Goal: Task Accomplishment & Management: Use online tool/utility

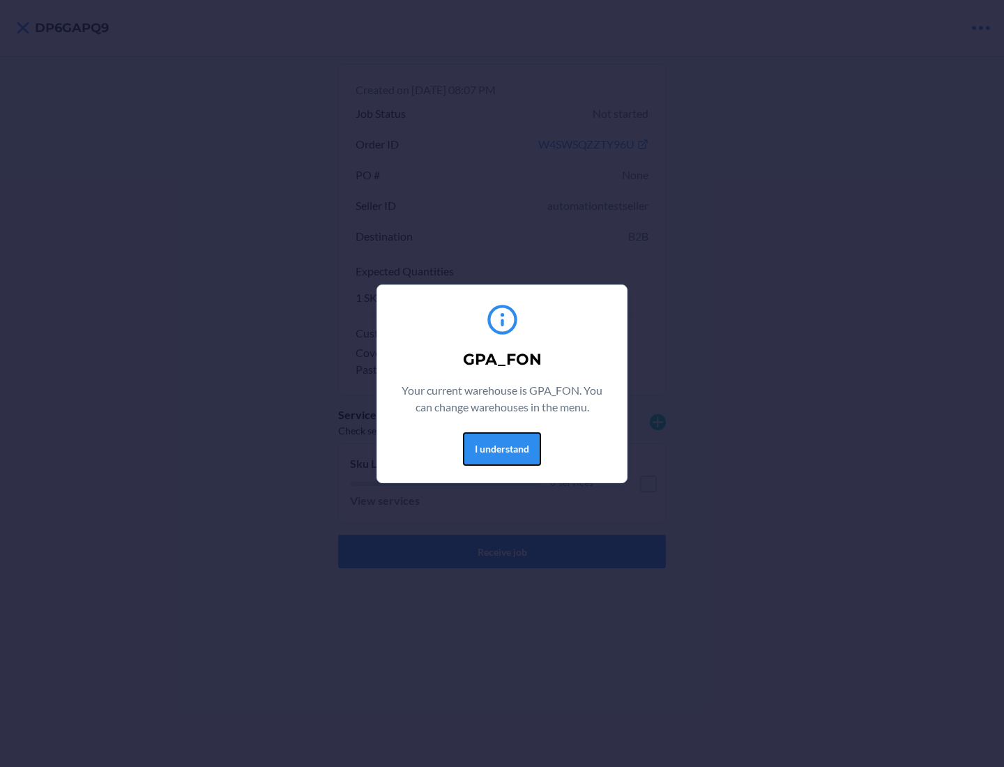
click at [501, 448] on button "I understand" at bounding box center [502, 448] width 78 height 33
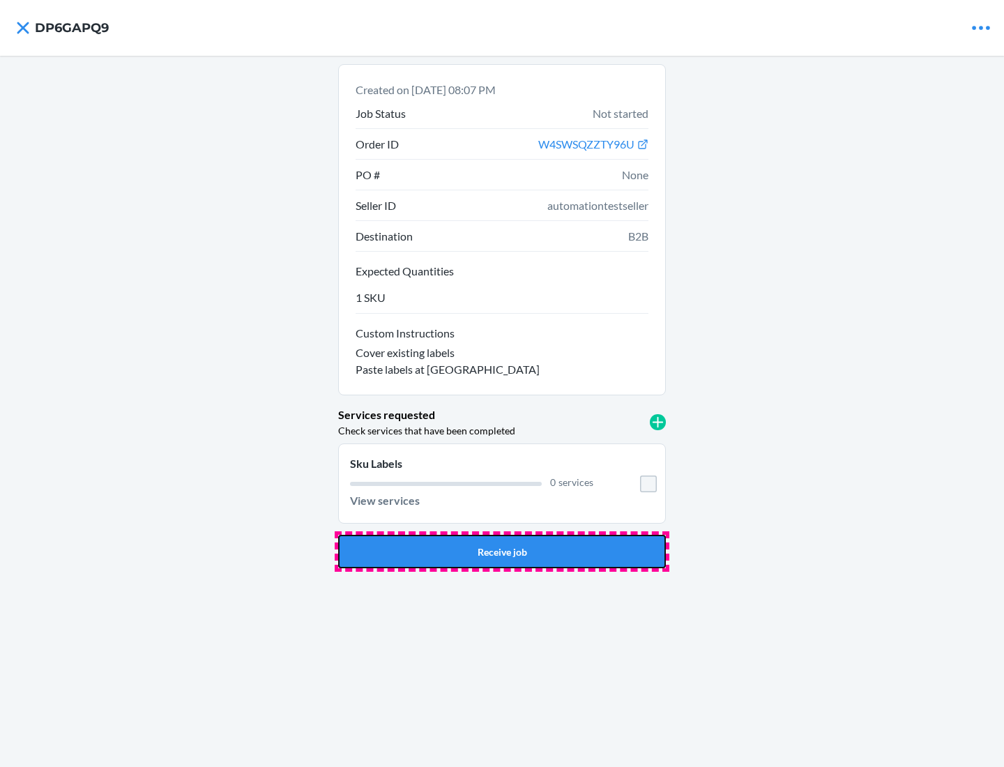
click at [502, 551] on button "Receive job" at bounding box center [502, 551] width 328 height 33
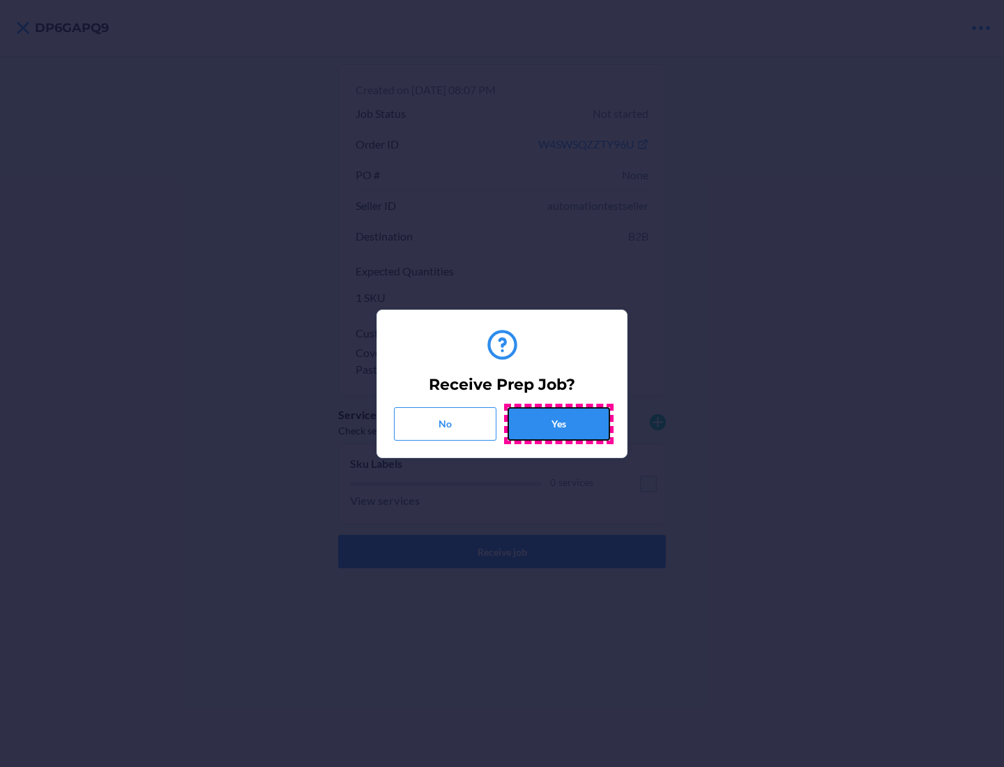
click at [558, 423] on button "Yes" at bounding box center [558, 423] width 102 height 33
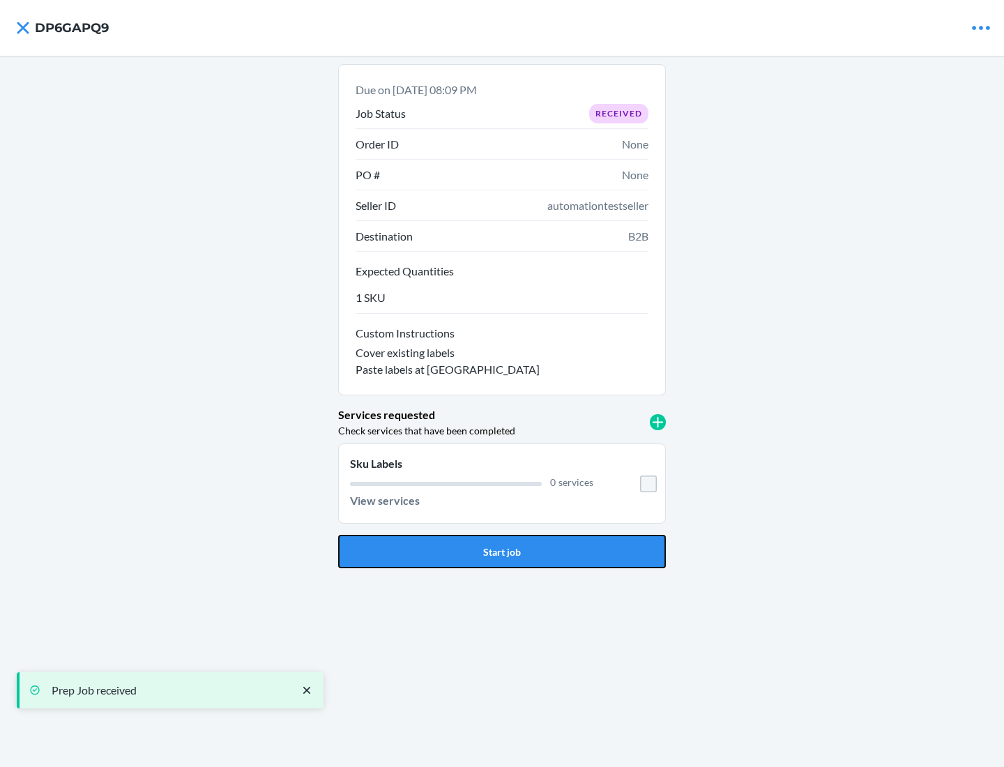
click at [502, 551] on button "Start job" at bounding box center [502, 551] width 328 height 33
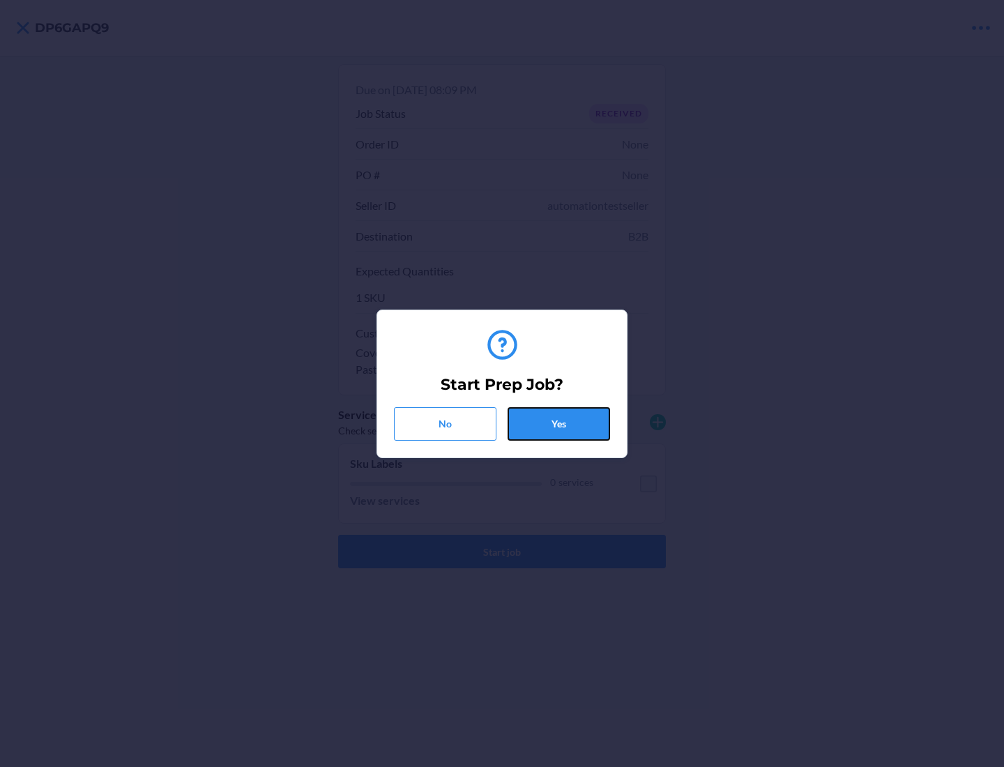
click at [558, 423] on button "Yes" at bounding box center [558, 423] width 102 height 33
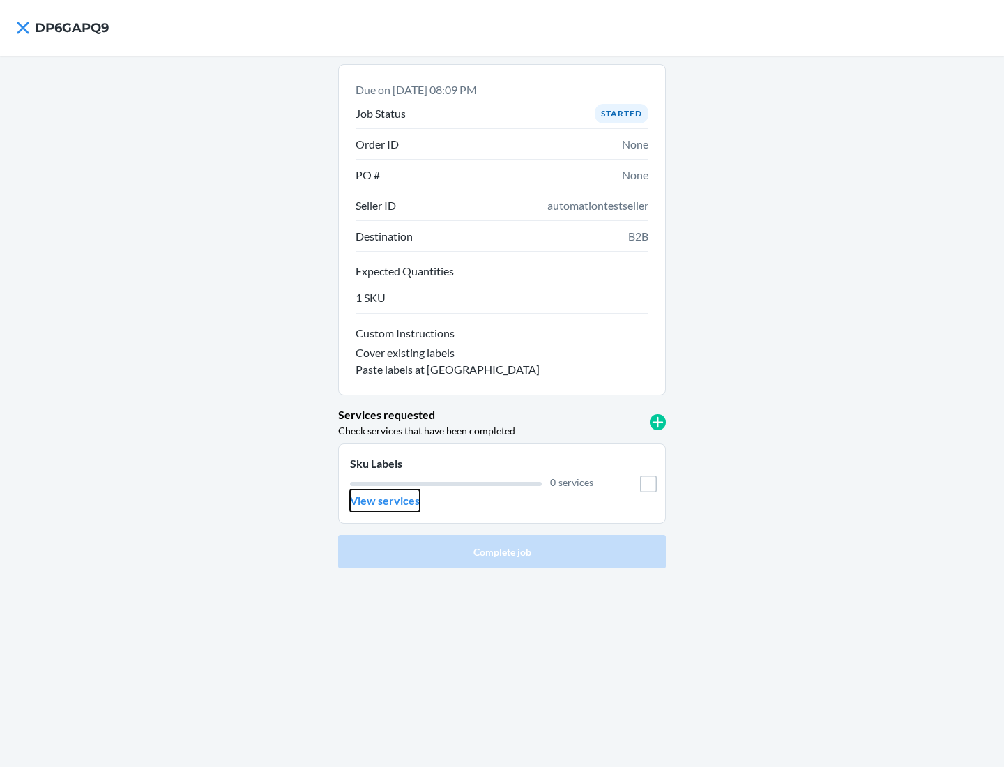
click at [384, 500] on p "View services" at bounding box center [385, 500] width 70 height 17
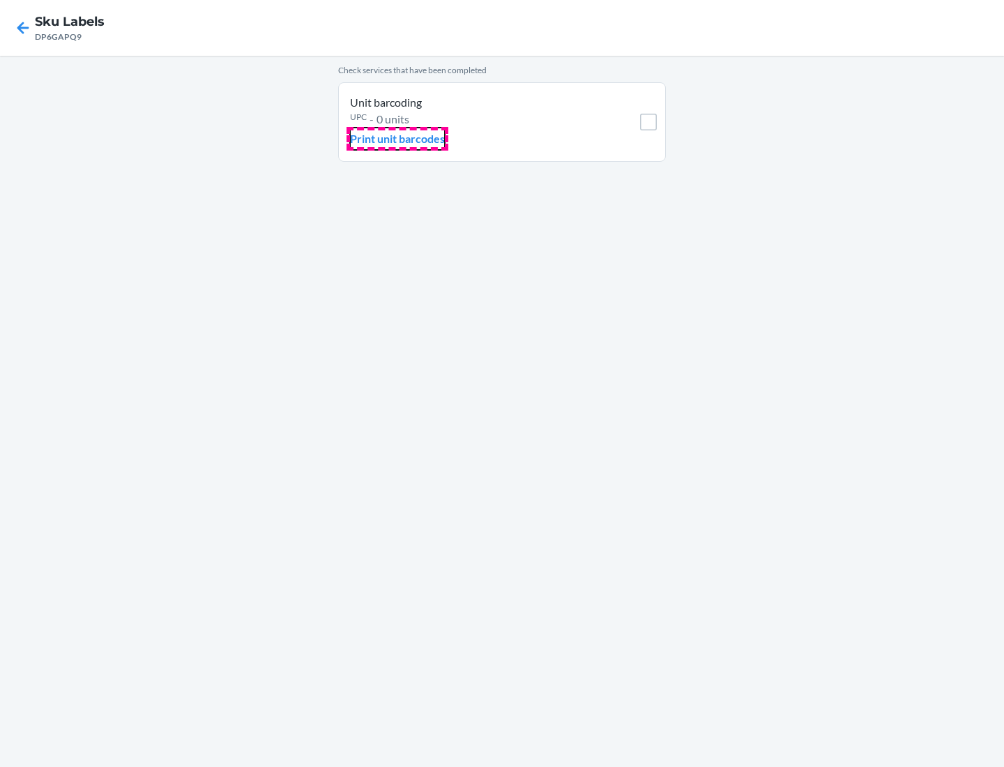
click at [397, 139] on p "Print unit barcodes" at bounding box center [397, 138] width 95 height 17
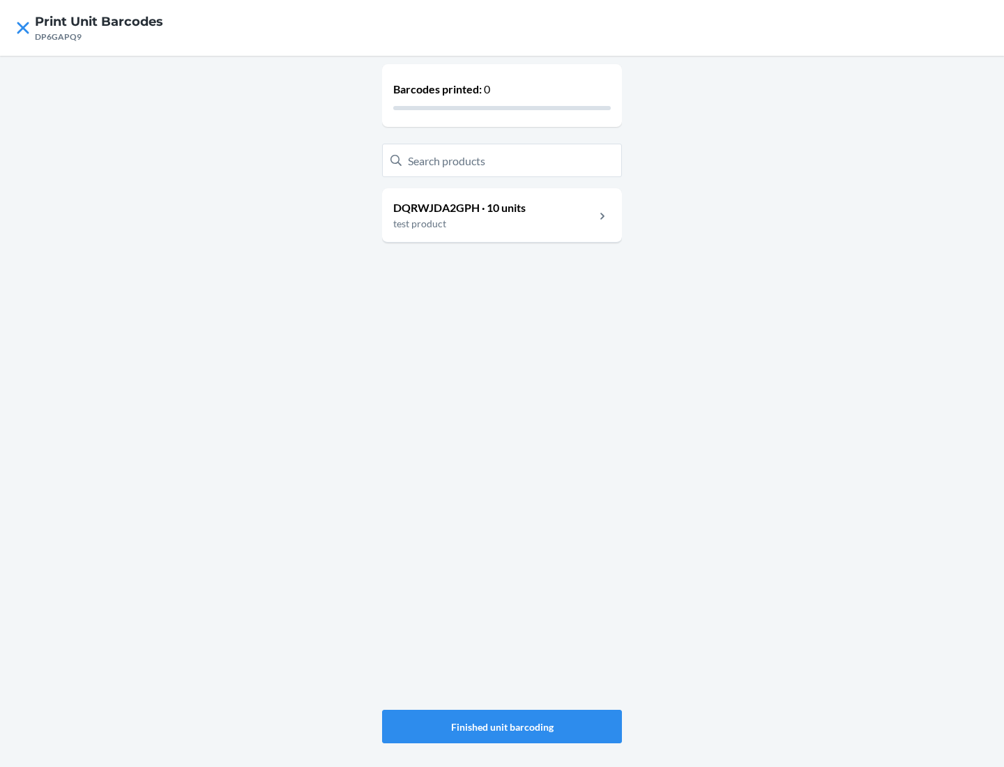
click at [459, 208] on p "DQRWJDA2GPH · 10 units" at bounding box center [459, 207] width 132 height 17
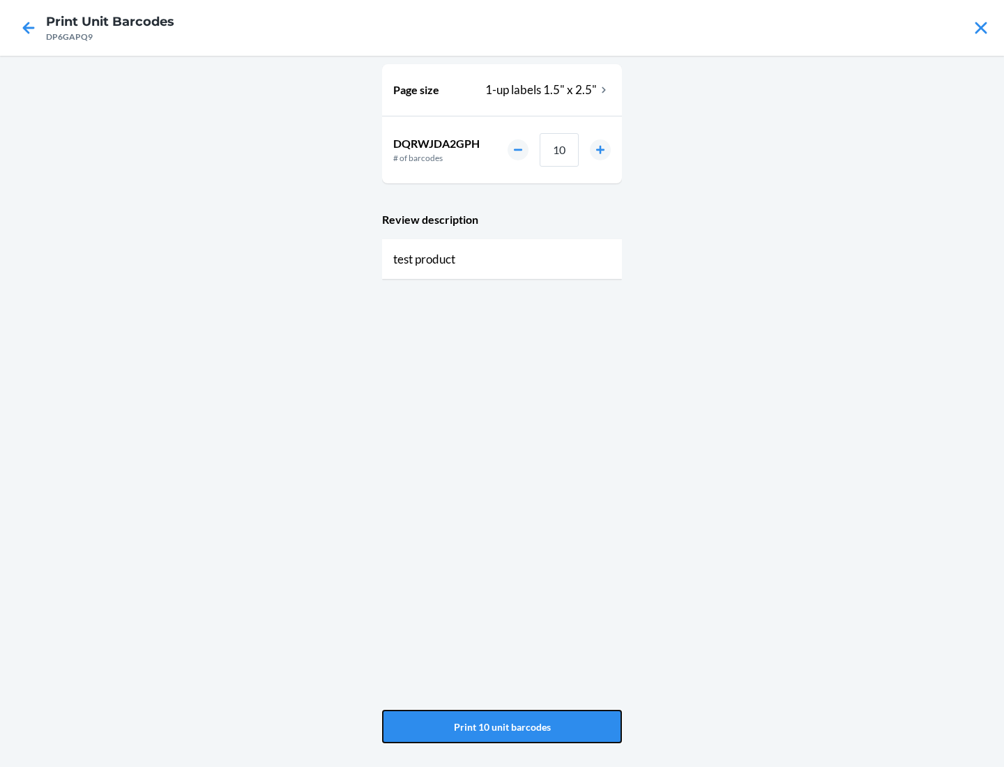
click at [502, 726] on button "Print 10 unit barcodes" at bounding box center [502, 726] width 240 height 33
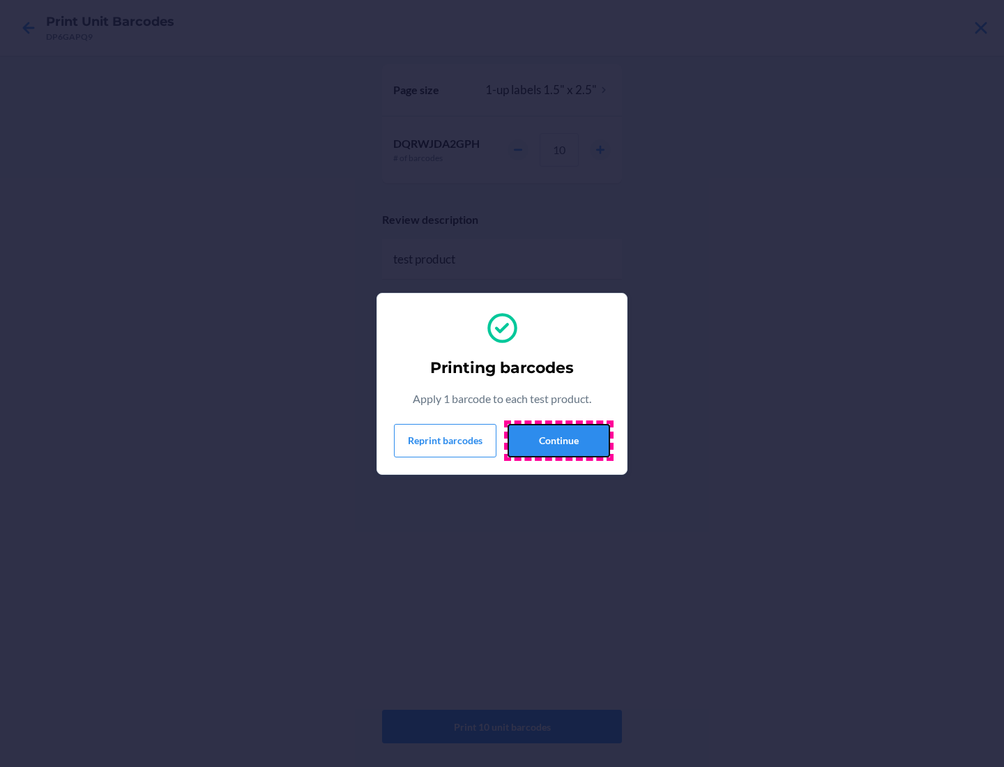
click at [558, 440] on button "Continue" at bounding box center [558, 440] width 102 height 33
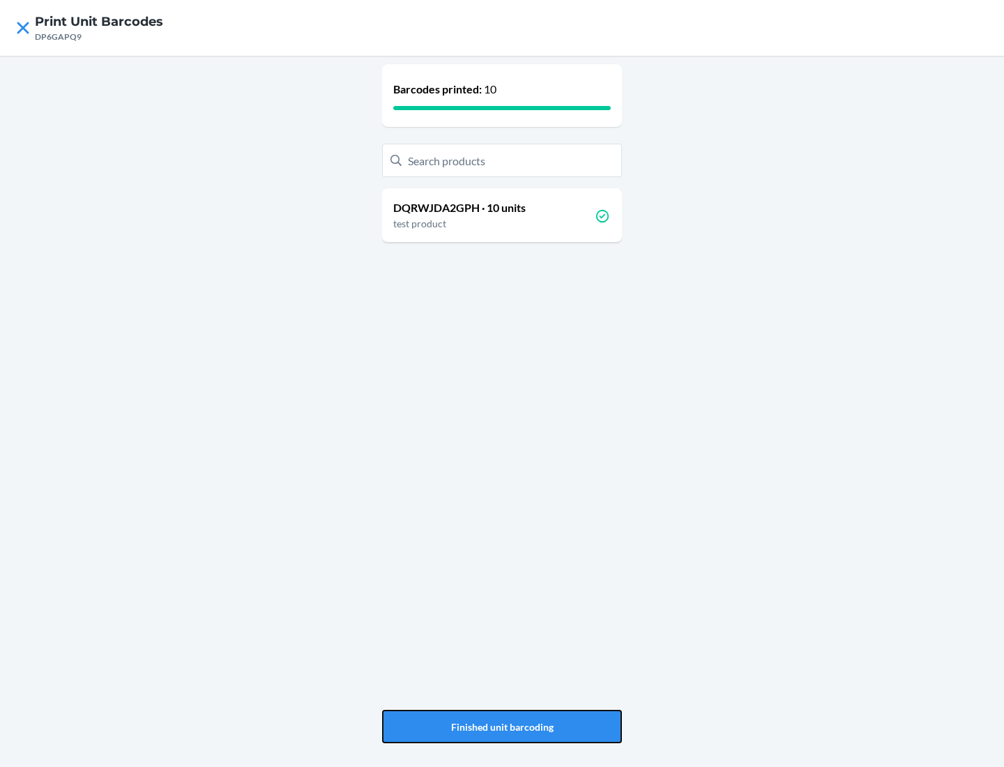
click at [502, 726] on button "Finished unit barcoding" at bounding box center [502, 726] width 240 height 33
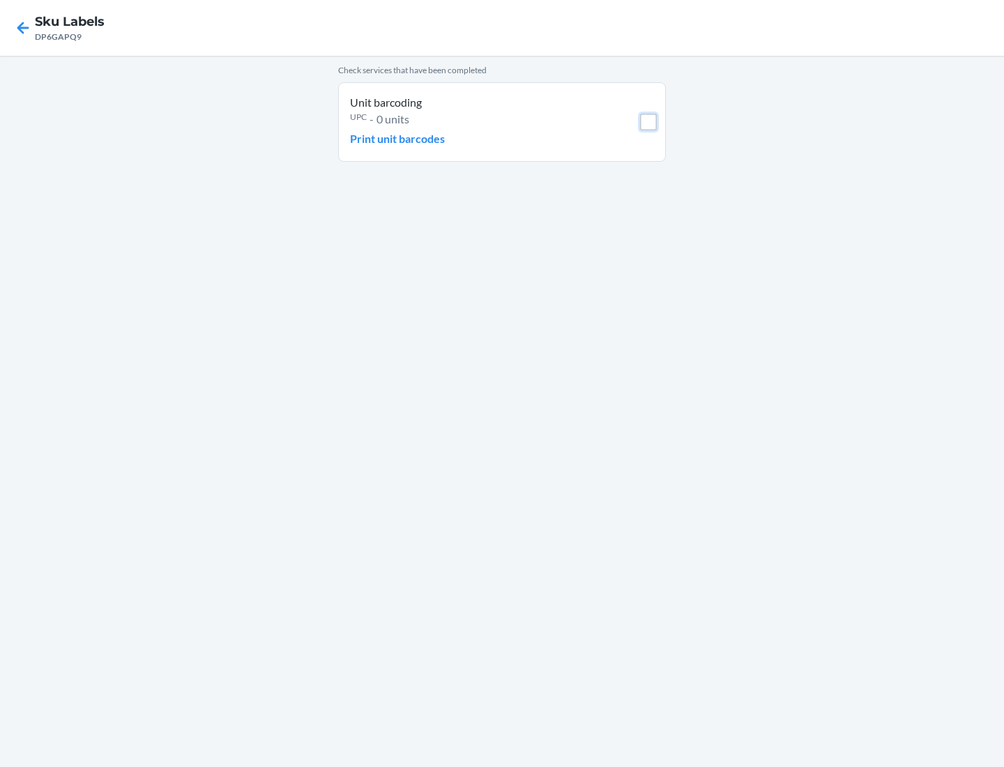
click at [648, 122] on input "checkbox" at bounding box center [648, 122] width 17 height 17
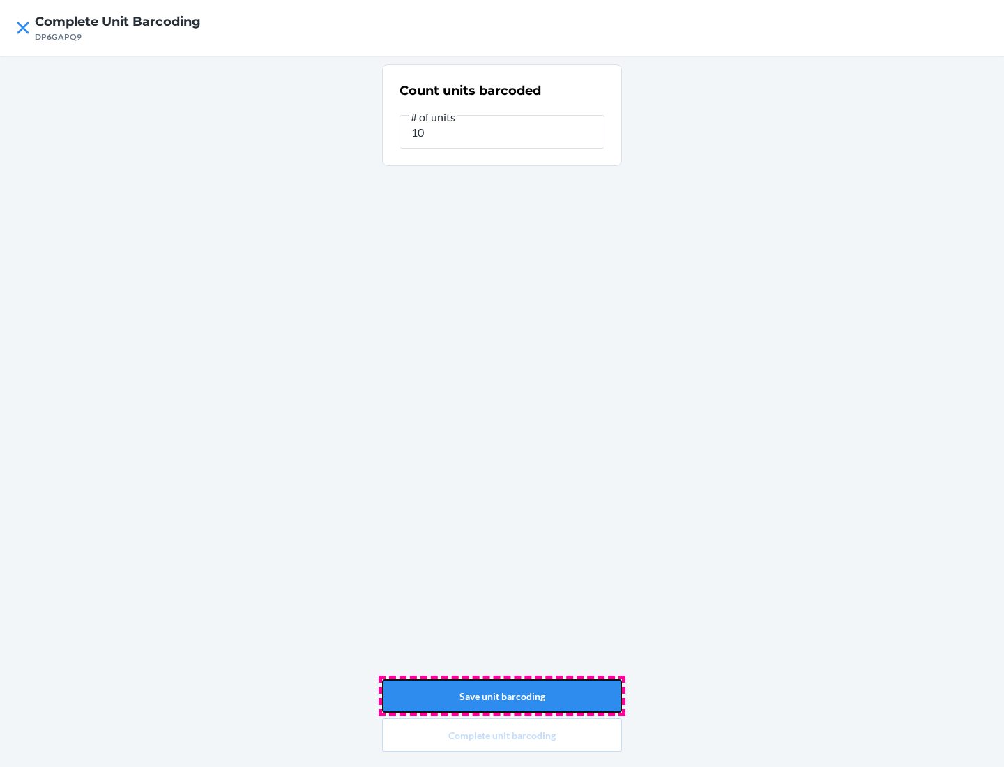
click at [502, 696] on button "Save unit barcoding" at bounding box center [502, 695] width 240 height 33
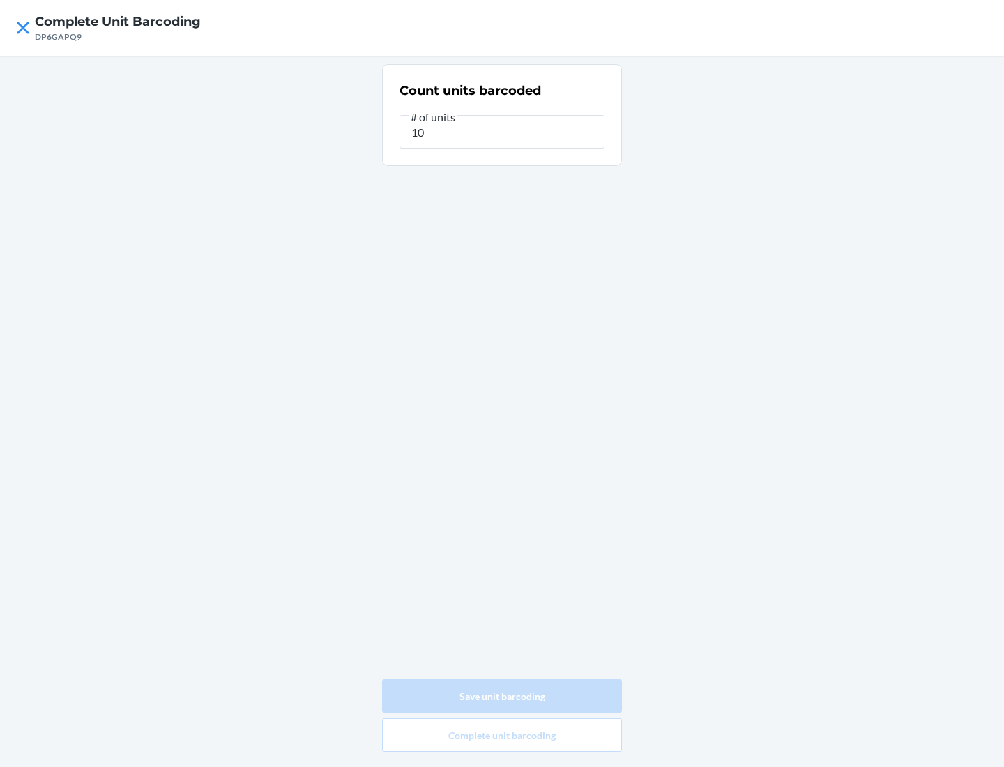
type input "0"
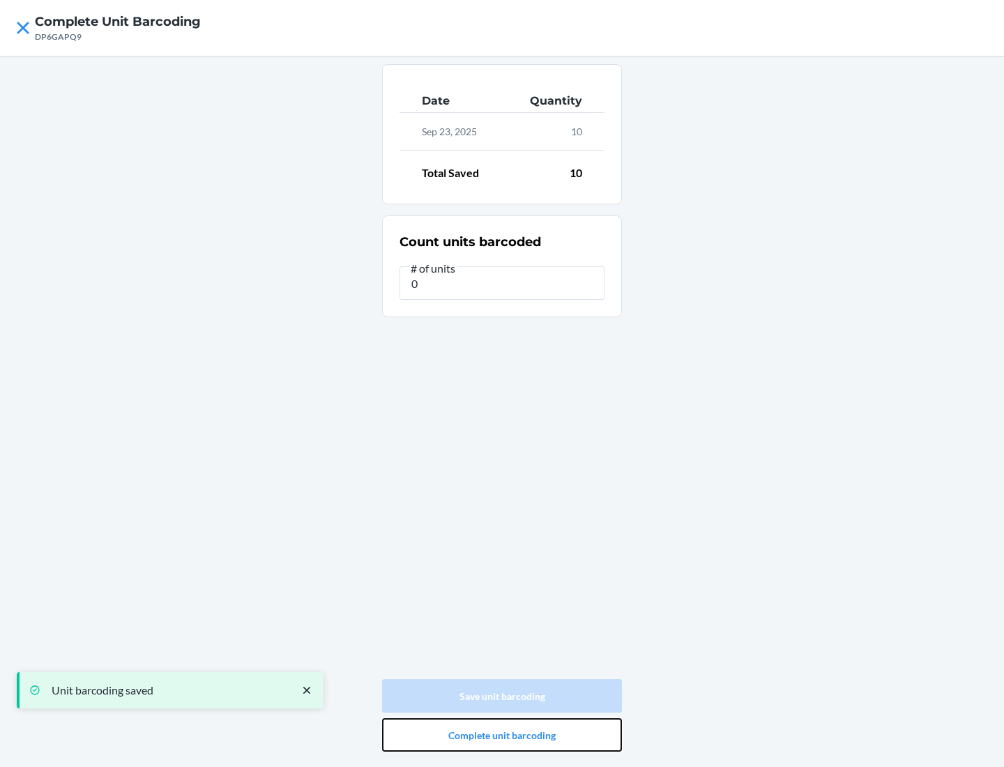
click at [502, 735] on button "Complete unit barcoding" at bounding box center [502, 734] width 240 height 33
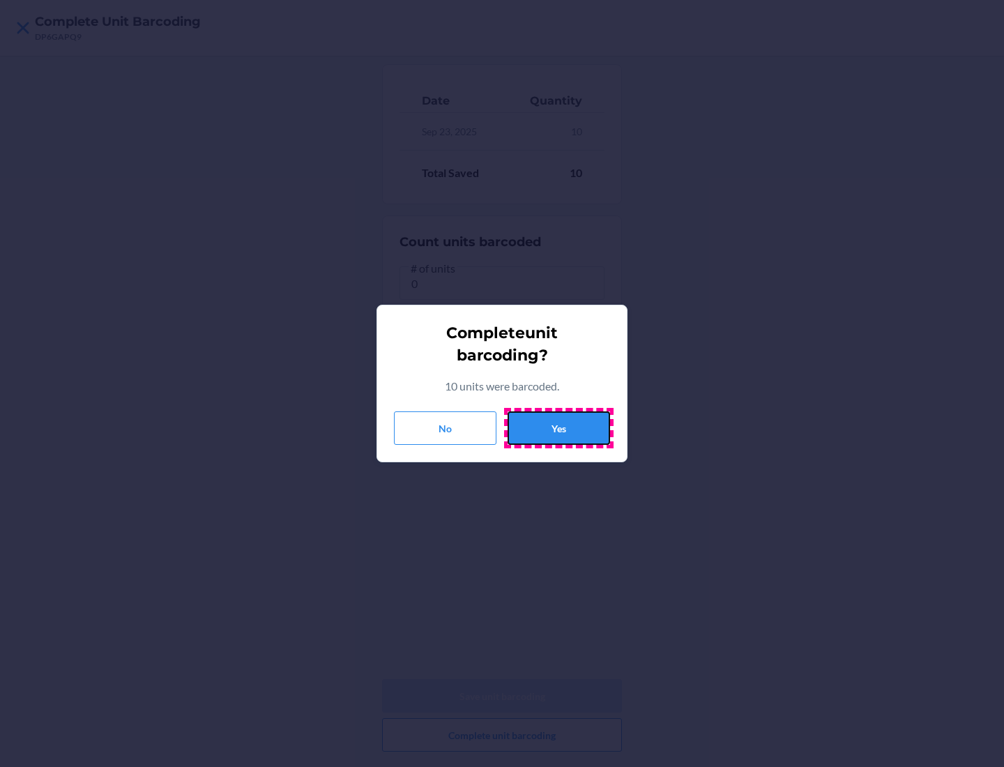
click at [558, 428] on button "Yes" at bounding box center [558, 427] width 102 height 33
